Goal: Task Accomplishment & Management: Manage account settings

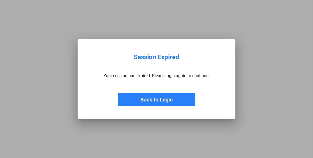
click at [149, 100] on button "Back to Login" at bounding box center [156, 99] width 77 height 13
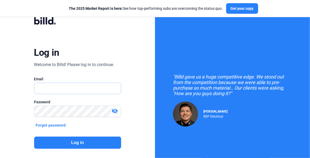
type input "[EMAIL_ADDRESS][DOMAIN_NAME]"
click at [113, 147] on button "Log in" at bounding box center [77, 143] width 87 height 12
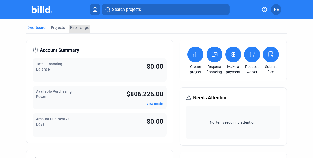
click at [80, 30] on div "Financings" at bounding box center [79, 29] width 21 height 8
